Goal: Transaction & Acquisition: Purchase product/service

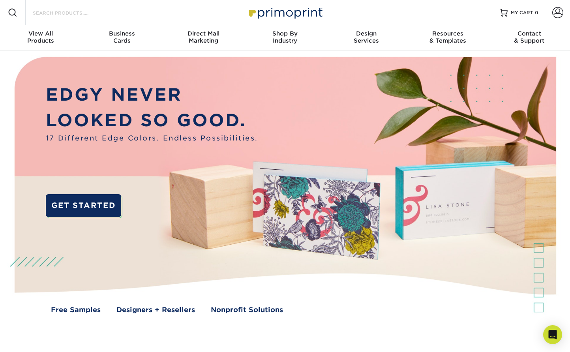
click at [73, 9] on input "Search Products" at bounding box center [70, 12] width 77 height 9
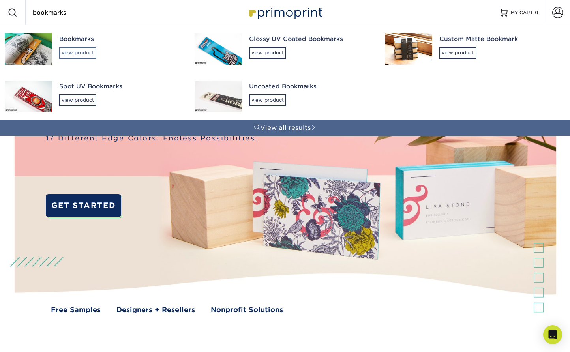
type input "bookmarks"
click at [75, 51] on div "view product" at bounding box center [77, 53] width 37 height 12
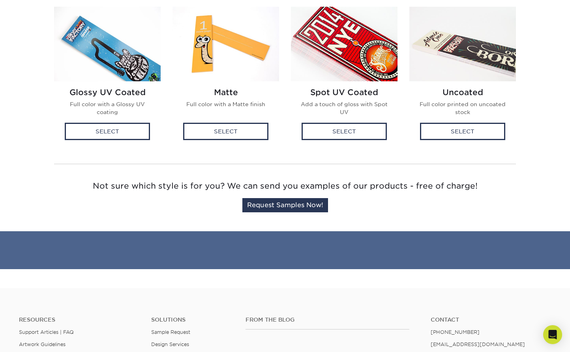
scroll to position [232, 0]
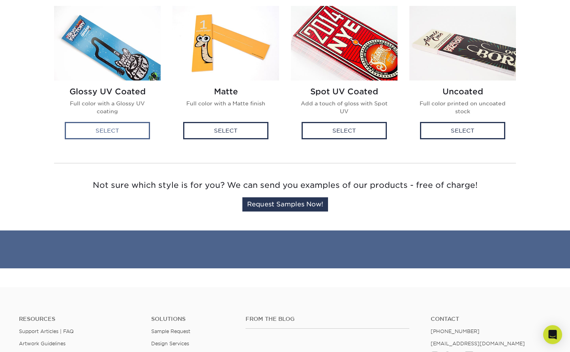
click at [109, 127] on div "Select" at bounding box center [107, 130] width 85 height 17
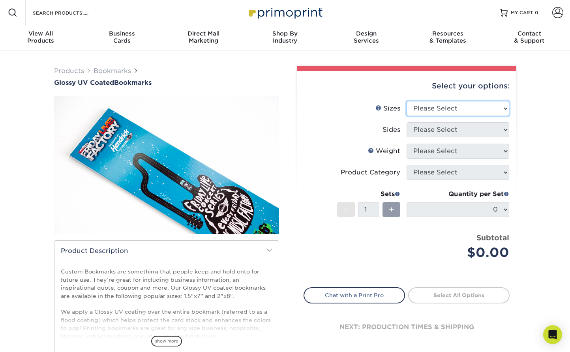
select select "2.00x8.00"
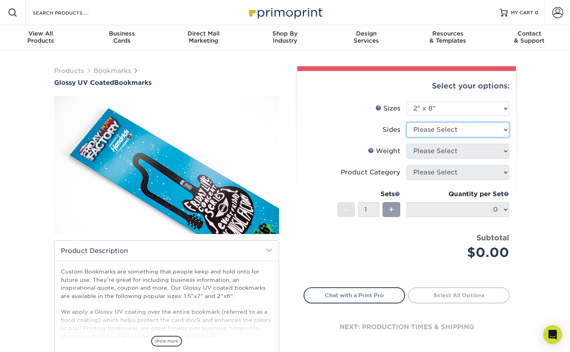
select select "13abbda7-1d64-4f25-8bb2-c179b224825d"
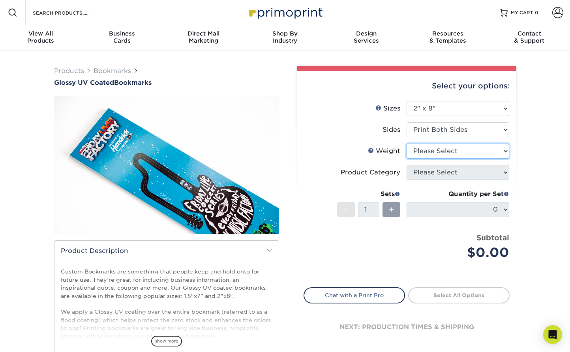
select select "14PT"
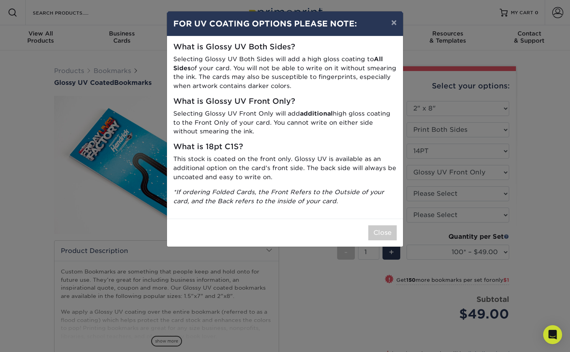
drag, startPoint x: 392, startPoint y: 24, endPoint x: 395, endPoint y: 26, distance: 4.5
click at [392, 24] on button "×" at bounding box center [394, 22] width 18 height 22
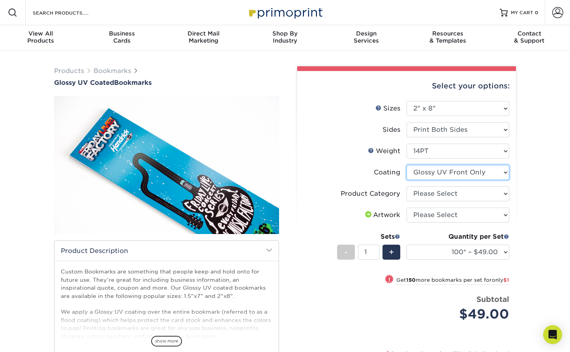
select select "ae367451-b2b8-45df-a344-0f05b6a12993"
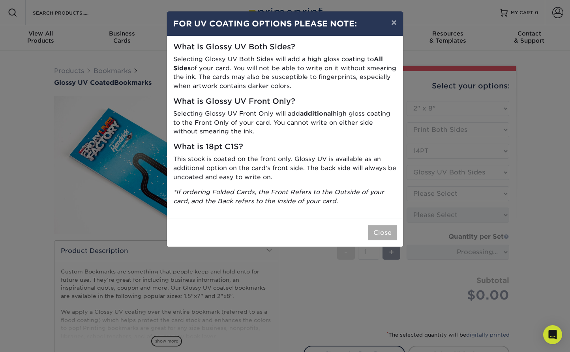
click at [382, 226] on button "Close" at bounding box center [382, 232] width 28 height 15
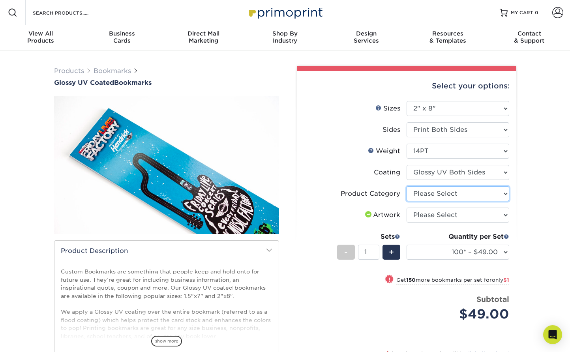
select select "9b7272e0-d6c8-4c3c-8e97-d3a1bcdab858"
select select "upload"
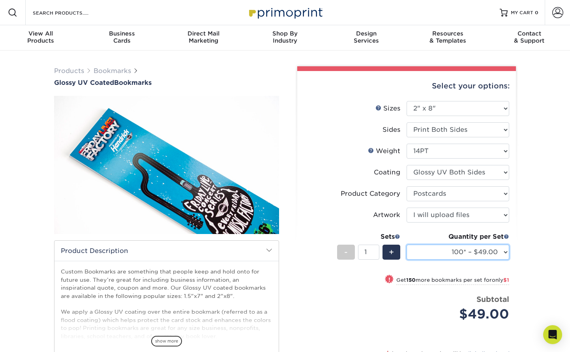
select select "500 – $55.00"
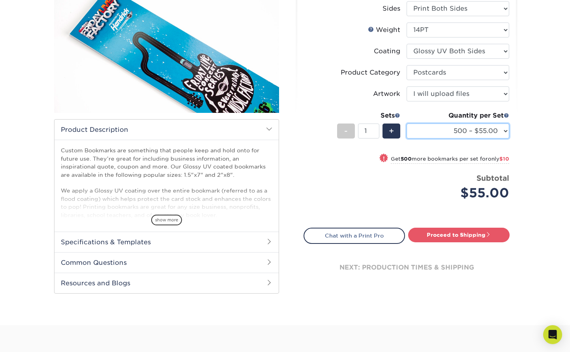
scroll to position [131, 0]
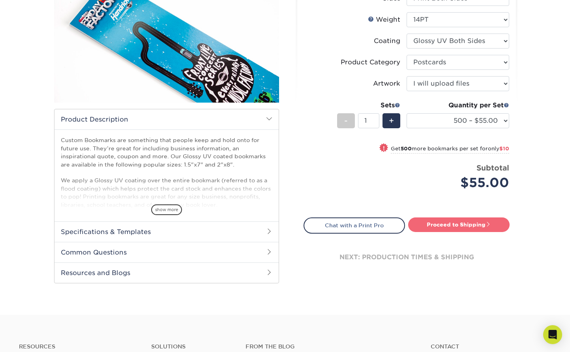
click at [450, 222] on link "Proceed to Shipping" at bounding box center [458, 224] width 101 height 14
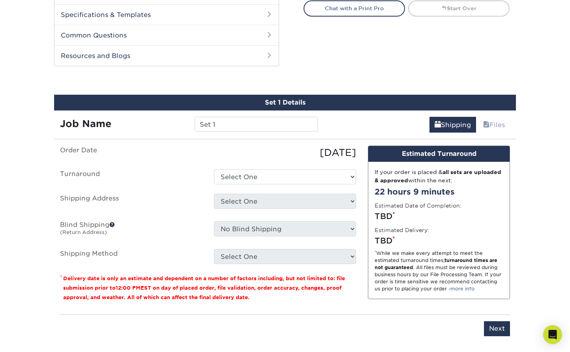
scroll to position [375, 0]
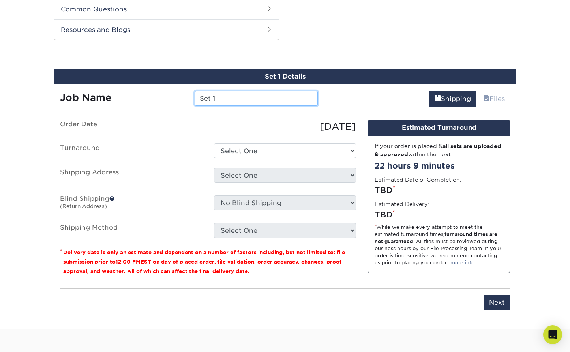
click at [234, 97] on input "Set 1" at bounding box center [256, 98] width 123 height 15
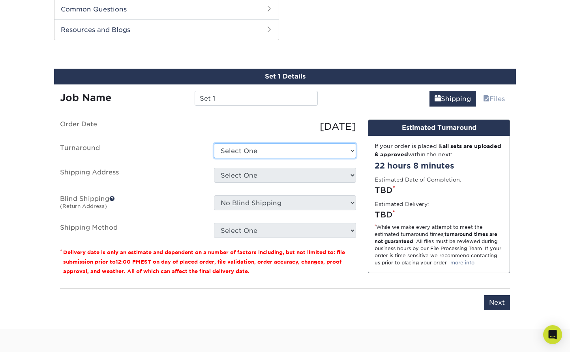
select select "3e10937a-68df-4f49-991a-2bf99d35b9db"
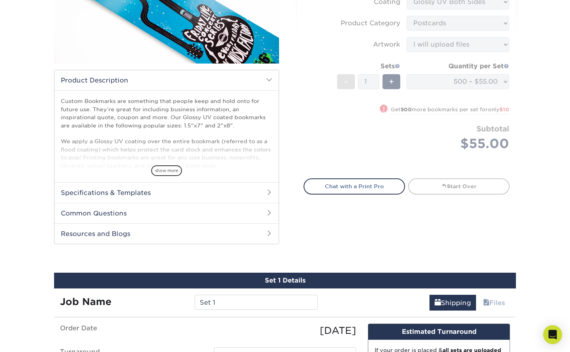
scroll to position [169, 0]
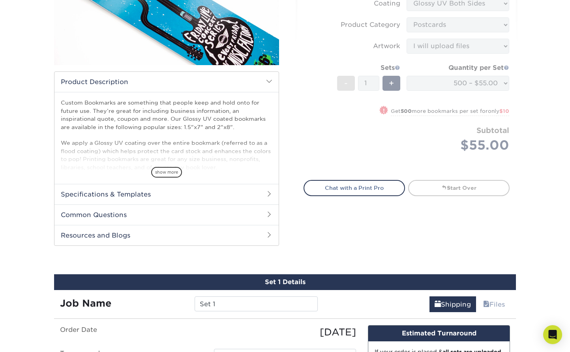
click at [267, 193] on span at bounding box center [269, 194] width 6 height 6
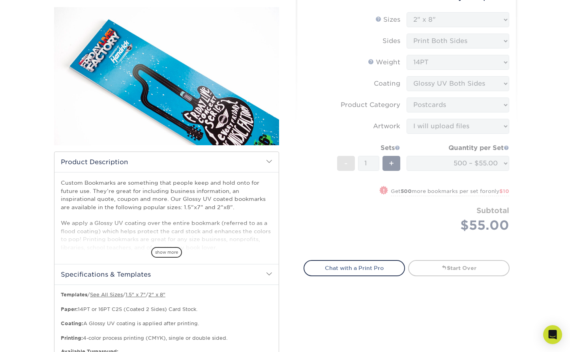
scroll to position [84, 0]
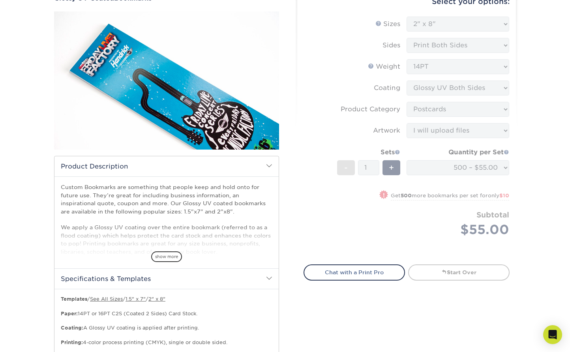
click at [269, 166] on span at bounding box center [269, 166] width 6 height 6
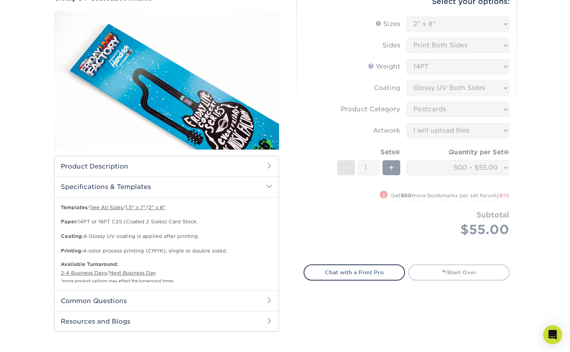
click at [422, 233] on form "Sizes Help Sizes Please Select 1.5" x 7" 2" x 8" Sides 16PT 14PT" at bounding box center [407, 136] width 206 height 239
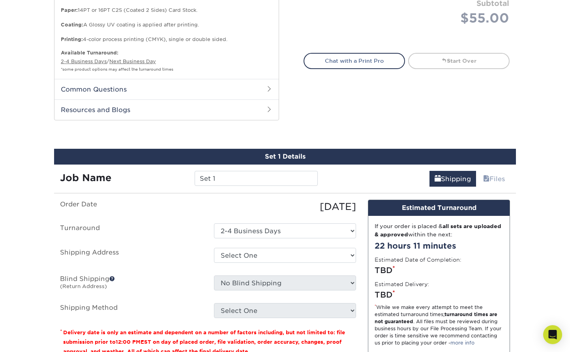
scroll to position [296, 0]
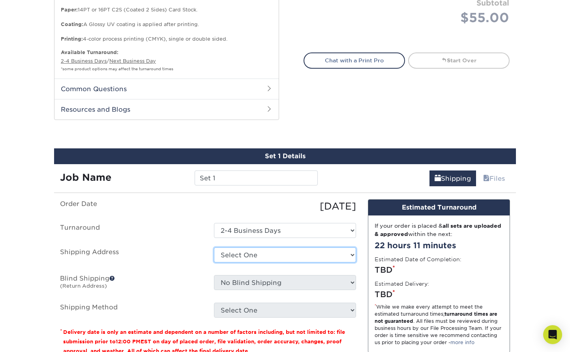
select select "newaddress"
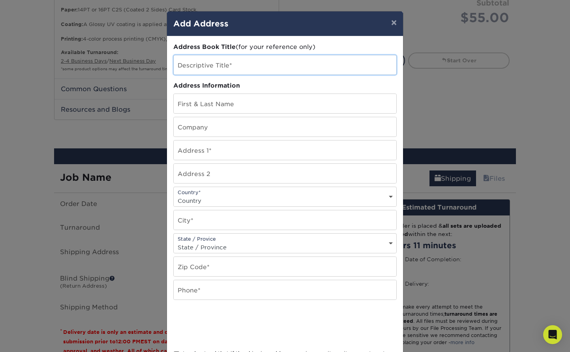
click at [238, 62] on input "text" at bounding box center [285, 64] width 223 height 19
type input "Sung in teh Shadwos"
